Goal: Transaction & Acquisition: Book appointment/travel/reservation

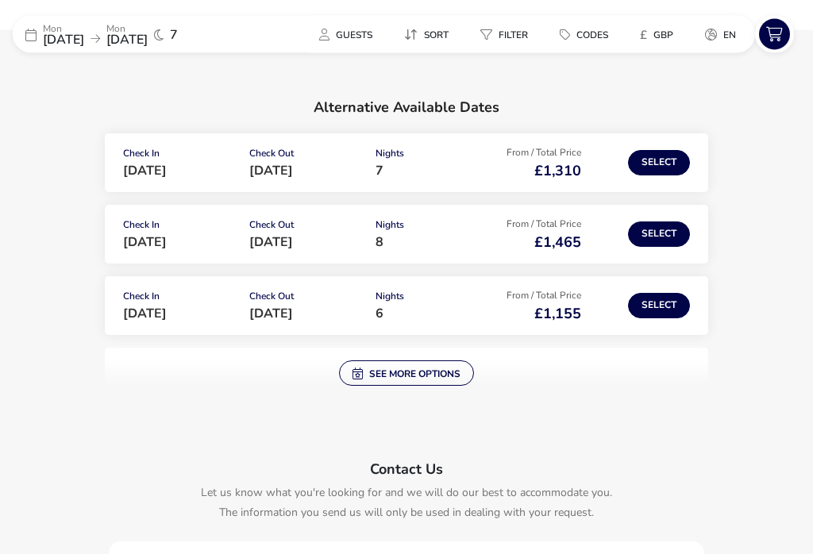
scroll to position [236, 0]
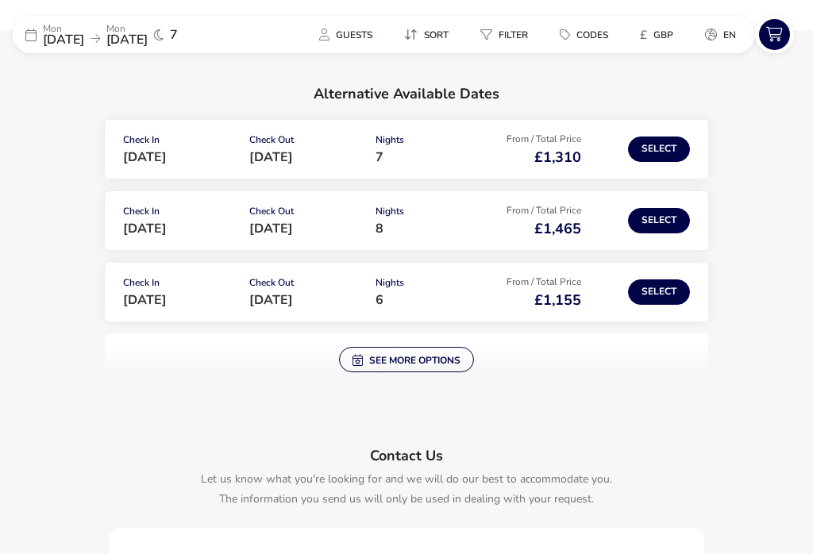
click at [403, 362] on span "See more options" at bounding box center [407, 359] width 108 height 13
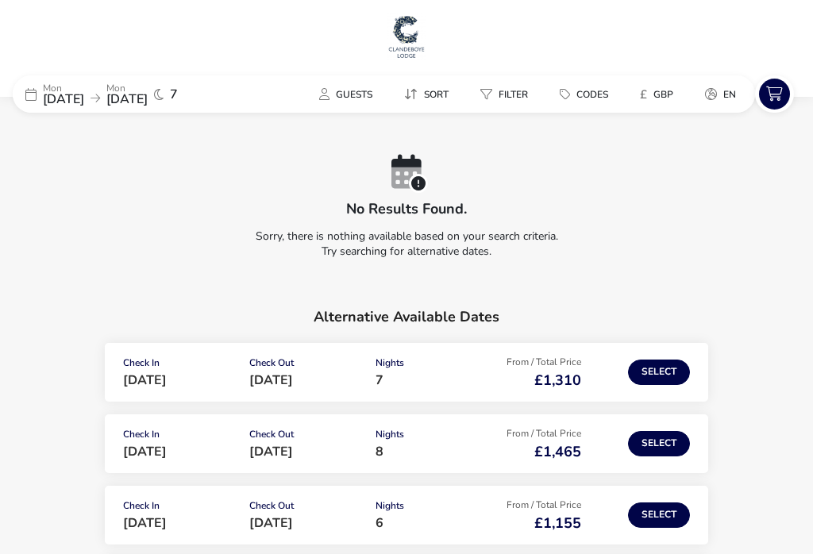
scroll to position [0, 0]
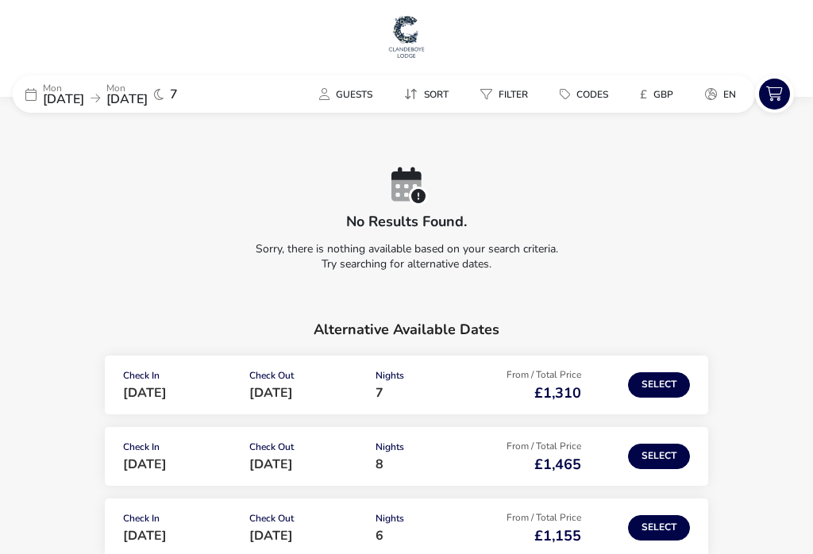
click at [61, 88] on p "Mon" at bounding box center [63, 88] width 41 height 10
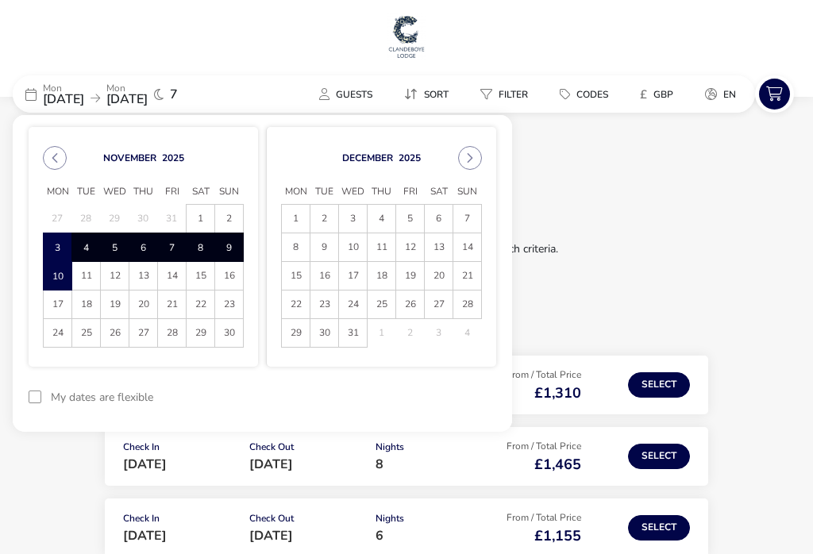
click at [462, 164] on button "Next Month" at bounding box center [470, 158] width 24 height 24
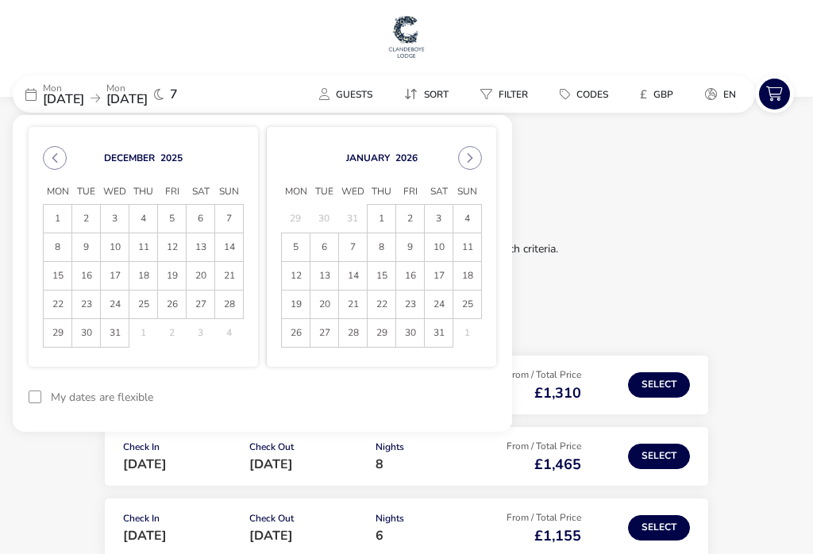
click at [230, 275] on span "21" at bounding box center [229, 276] width 28 height 28
click at [454, 394] on button "reset" at bounding box center [465, 397] width 63 height 37
click at [225, 275] on span "21" at bounding box center [229, 276] width 28 height 28
click at [453, 395] on button "reset" at bounding box center [465, 397] width 63 height 37
click at [25, 94] on icon at bounding box center [30, 94] width 11 height 13
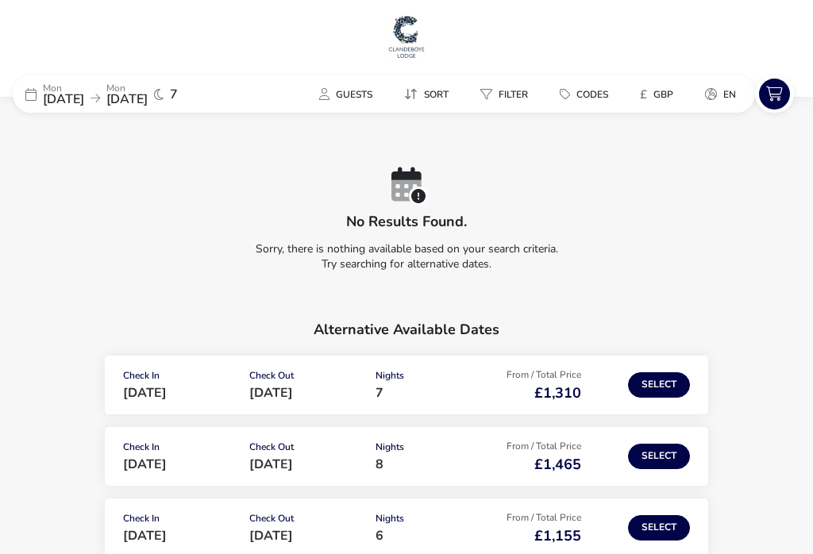
click at [79, 99] on span "[DATE]" at bounding box center [63, 99] width 41 height 17
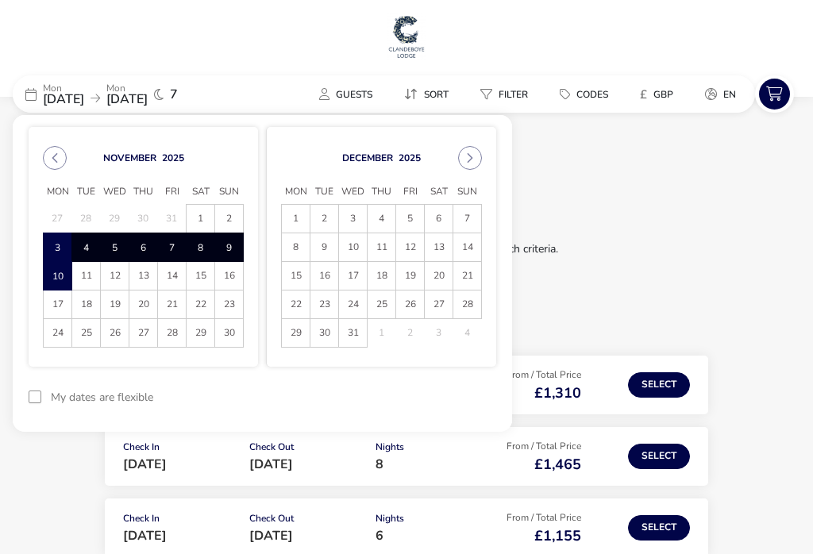
click at [436, 279] on span "20" at bounding box center [439, 276] width 28 height 28
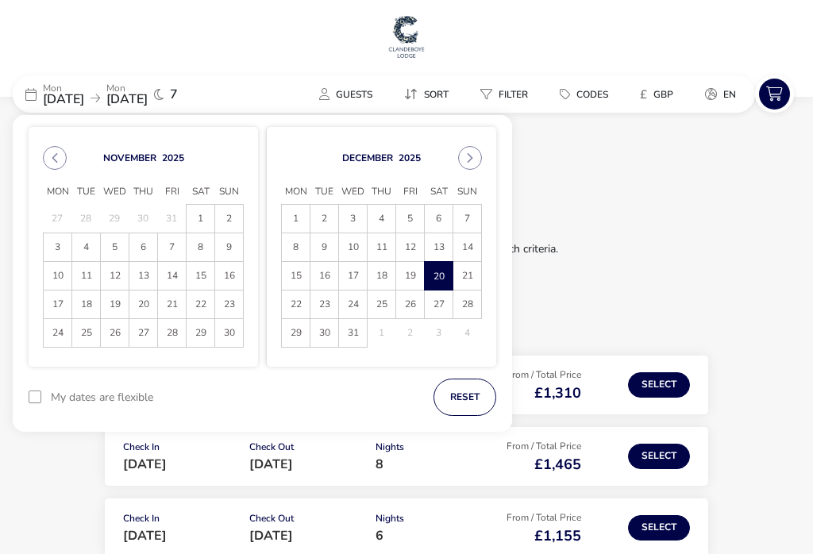
click at [465, 158] on icon "Next Month" at bounding box center [470, 157] width 11 height 11
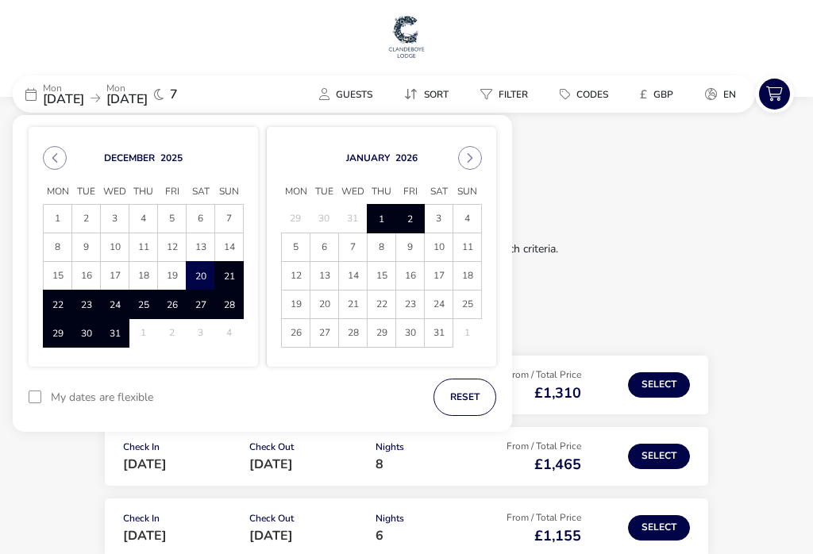
click at [405, 218] on span "2" at bounding box center [410, 220] width 26 height 28
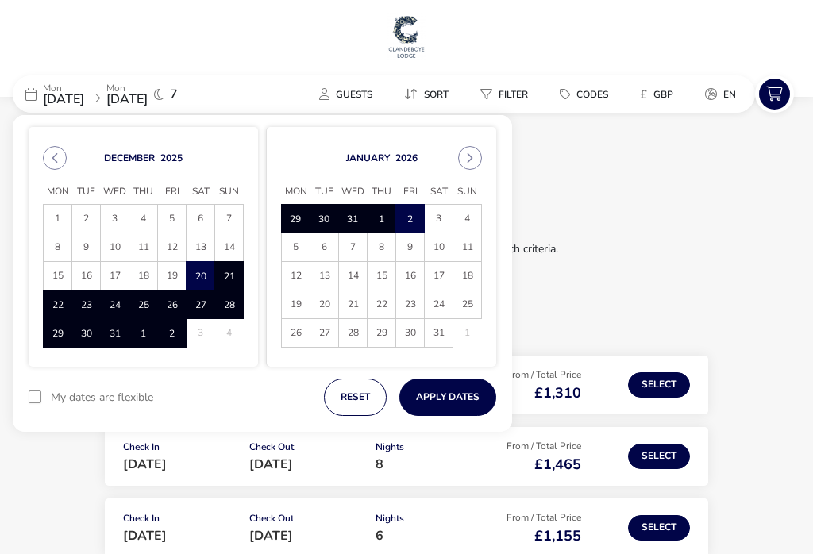
click at [451, 397] on button "Apply Dates" at bounding box center [447, 397] width 97 height 37
